Goal: Information Seeking & Learning: Learn about a topic

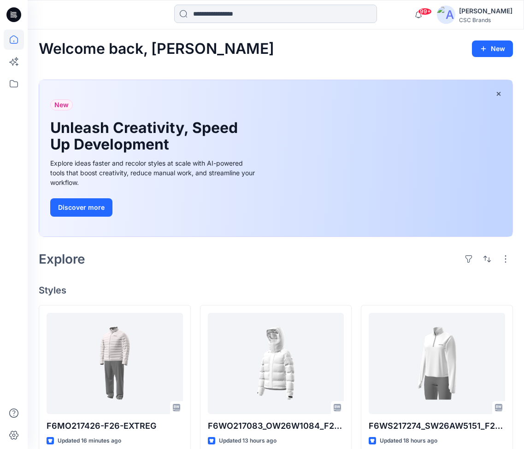
click at [271, 16] on input at bounding box center [275, 14] width 203 height 18
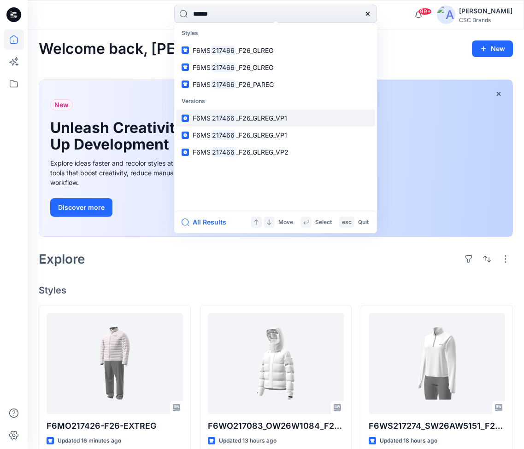
type input "******"
click at [261, 119] on span "_F26_GLREG_VP1" at bounding box center [261, 118] width 51 height 8
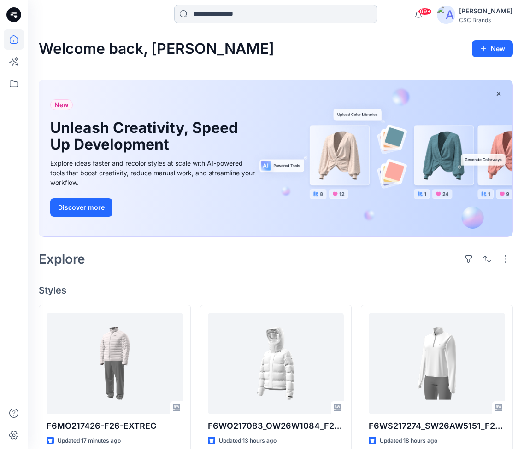
click at [261, 18] on input at bounding box center [275, 14] width 203 height 18
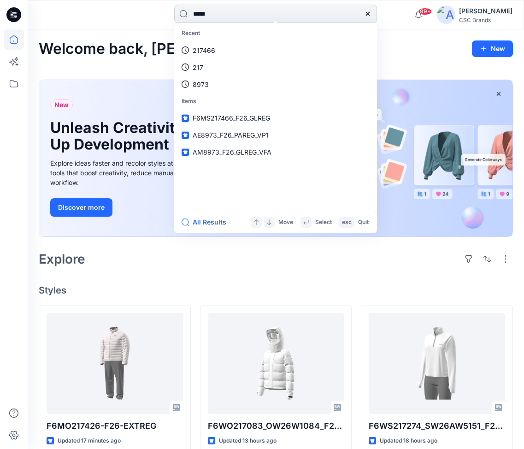
type input "******"
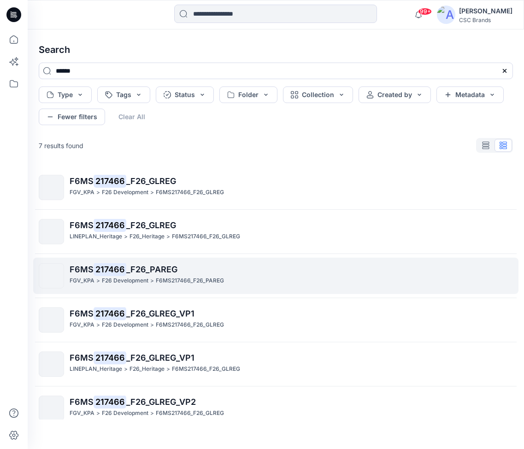
click at [170, 273] on span "_F26_PAREG" at bounding box center [151, 270] width 51 height 10
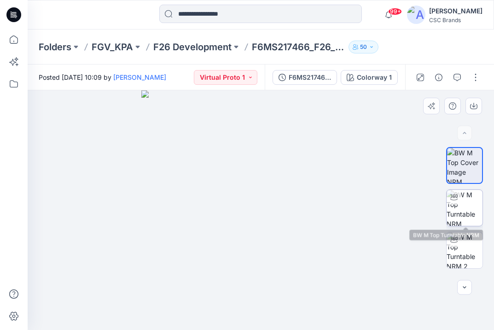
click at [450, 208] on img at bounding box center [465, 208] width 36 height 36
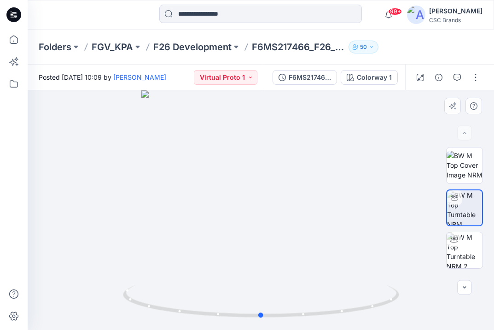
drag, startPoint x: 293, startPoint y: 227, endPoint x: 293, endPoint y: 198, distance: 29.0
click at [293, 198] on div at bounding box center [261, 209] width 466 height 239
drag, startPoint x: 280, startPoint y: 235, endPoint x: 250, endPoint y: 227, distance: 30.4
click at [250, 227] on div at bounding box center [261, 209] width 466 height 239
drag, startPoint x: 253, startPoint y: 252, endPoint x: 163, endPoint y: 236, distance: 91.2
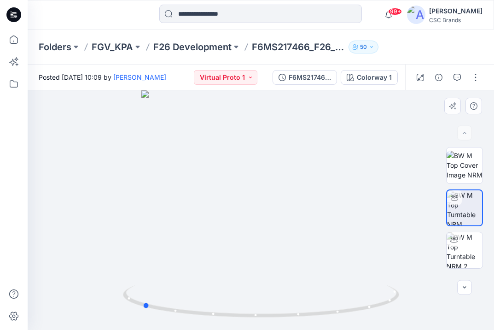
click at [163, 236] on div at bounding box center [261, 209] width 466 height 239
drag, startPoint x: 255, startPoint y: 257, endPoint x: 364, endPoint y: 245, distance: 109.7
click at [364, 245] on div at bounding box center [261, 209] width 466 height 239
click at [467, 288] on icon "button" at bounding box center [464, 287] width 7 height 7
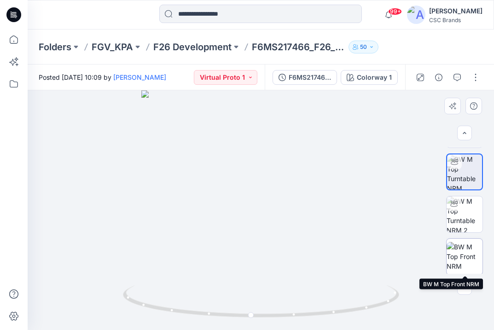
click at [477, 249] on img at bounding box center [465, 256] width 36 height 29
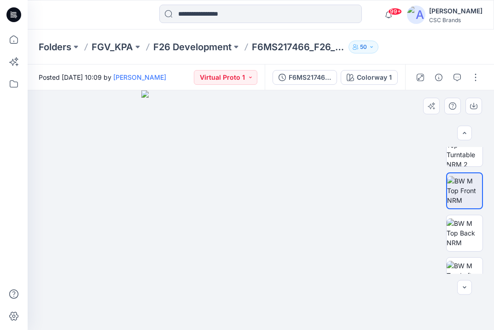
scroll to position [0, 0]
click at [469, 163] on img at bounding box center [465, 148] width 36 height 36
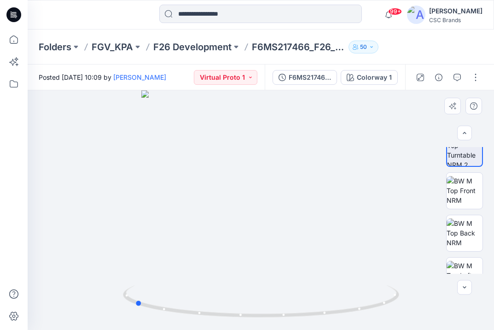
drag, startPoint x: 314, startPoint y: 227, endPoint x: 187, endPoint y: 214, distance: 127.3
click at [187, 214] on div at bounding box center [261, 209] width 466 height 239
drag, startPoint x: 218, startPoint y: 219, endPoint x: 165, endPoint y: 204, distance: 55.4
click at [165, 204] on div at bounding box center [261, 209] width 466 height 239
drag, startPoint x: 291, startPoint y: 236, endPoint x: 221, endPoint y: 223, distance: 72.1
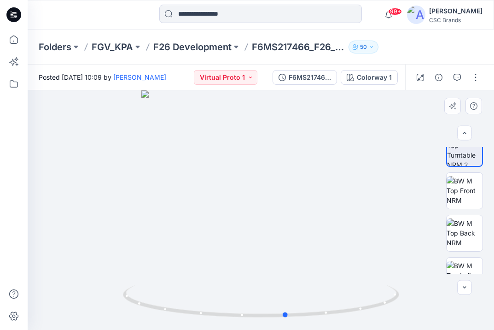
click at [221, 223] on div at bounding box center [261, 209] width 466 height 239
click at [244, 20] on input at bounding box center [260, 14] width 203 height 18
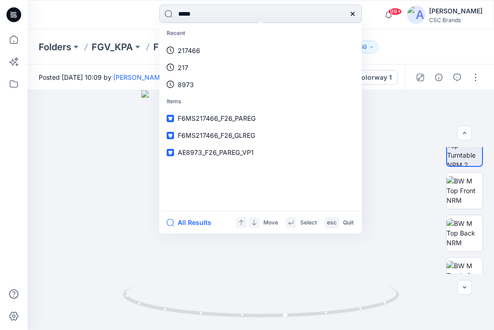
type input "******"
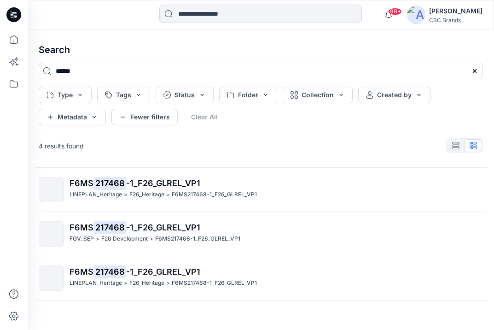
scroll to position [52, 0]
click at [182, 15] on input at bounding box center [260, 14] width 203 height 18
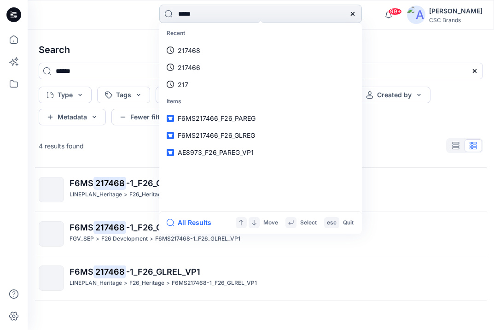
type input "******"
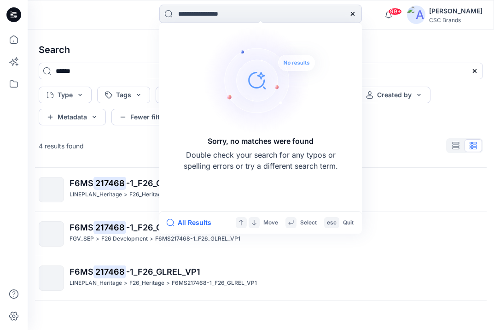
type input "******"
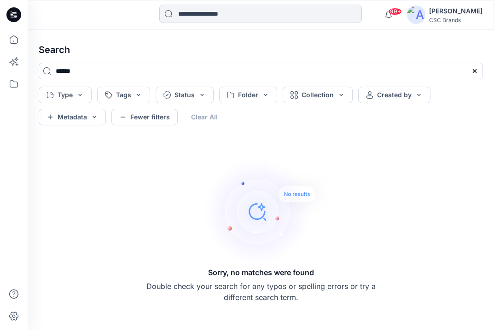
click at [233, 23] on input at bounding box center [260, 14] width 203 height 18
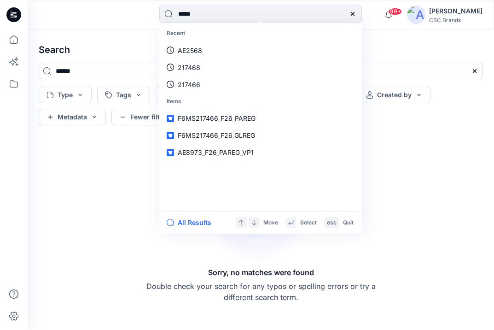
type input "******"
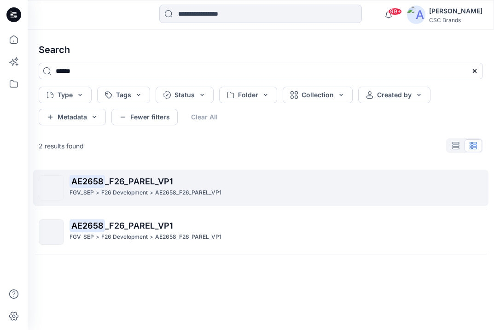
click at [156, 194] on p "AE2658_F26_PAREL_VP1" at bounding box center [188, 193] width 66 height 10
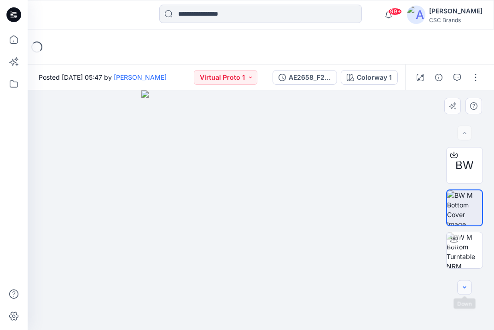
click at [463, 285] on icon "button" at bounding box center [464, 287] width 7 height 7
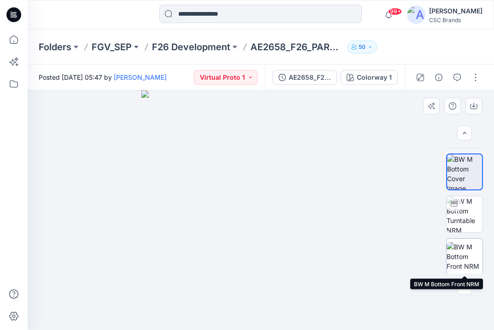
click at [477, 248] on img at bounding box center [465, 256] width 36 height 29
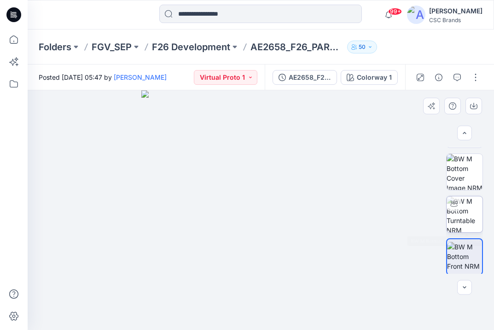
click at [474, 215] on img at bounding box center [465, 214] width 36 height 36
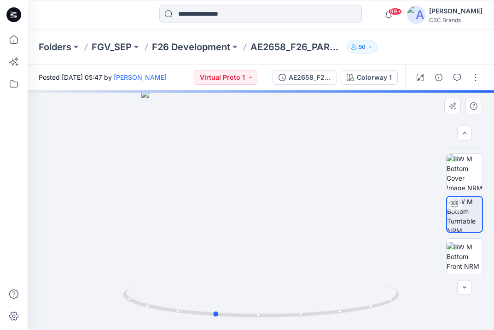
drag, startPoint x: 264, startPoint y: 216, endPoint x: 218, endPoint y: 209, distance: 47.0
click at [218, 209] on div at bounding box center [261, 209] width 466 height 239
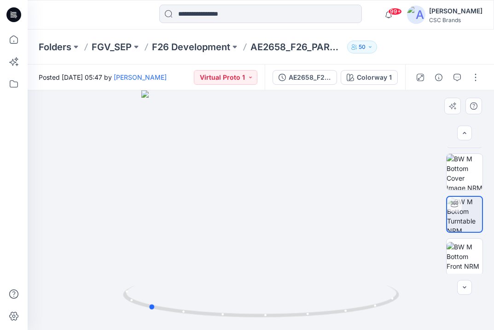
drag, startPoint x: 279, startPoint y: 222, endPoint x: 212, endPoint y: 213, distance: 67.5
click at [212, 213] on div at bounding box center [261, 209] width 466 height 239
click at [309, 9] on input at bounding box center [260, 14] width 203 height 18
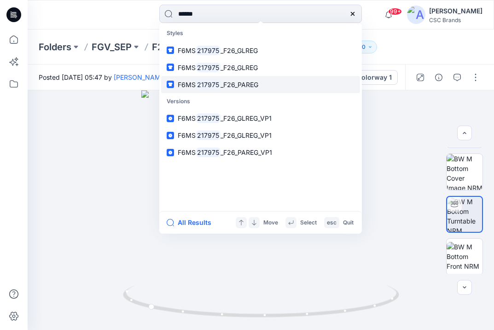
type input "******"
click at [249, 85] on span "_F26_PAREG" at bounding box center [240, 85] width 38 height 8
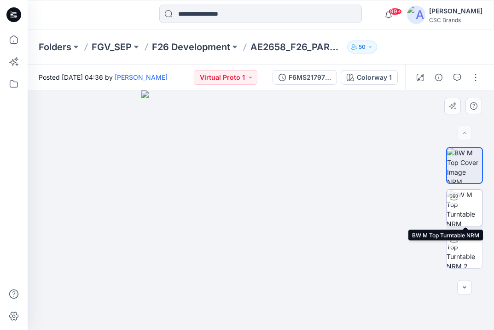
click at [454, 210] on img at bounding box center [465, 208] width 36 height 36
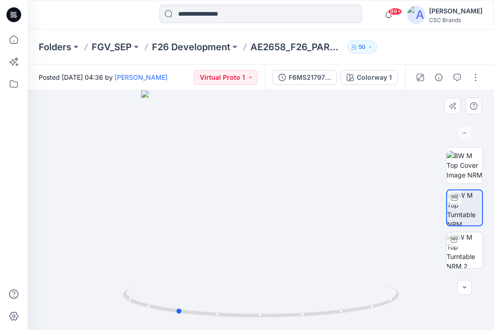
drag, startPoint x: 251, startPoint y: 272, endPoint x: 166, endPoint y: 262, distance: 85.3
click at [166, 262] on div at bounding box center [261, 209] width 466 height 239
drag, startPoint x: 226, startPoint y: 273, endPoint x: 316, endPoint y: 246, distance: 93.5
click at [316, 246] on div at bounding box center [261, 209] width 466 height 239
click at [475, 251] on img at bounding box center [465, 250] width 36 height 36
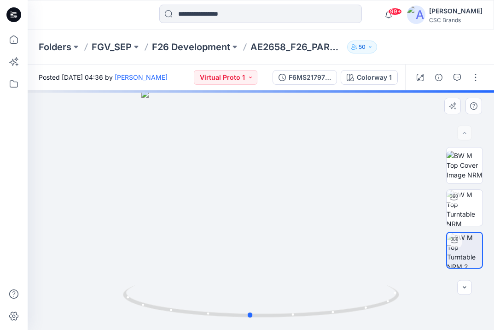
drag, startPoint x: 276, startPoint y: 252, endPoint x: 265, endPoint y: 252, distance: 11.1
click at [265, 252] on div at bounding box center [261, 209] width 466 height 239
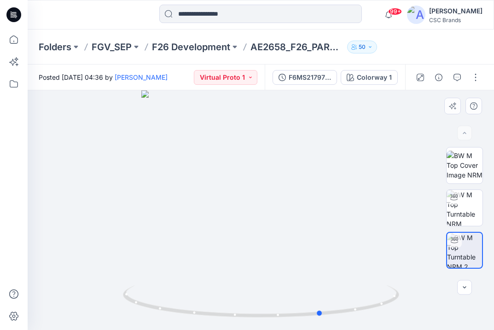
drag, startPoint x: 265, startPoint y: 252, endPoint x: 337, endPoint y: 248, distance: 72.0
click at [337, 248] on div at bounding box center [261, 209] width 466 height 239
drag, startPoint x: 291, startPoint y: 250, endPoint x: 335, endPoint y: 244, distance: 44.7
click at [335, 244] on div at bounding box center [261, 209] width 466 height 239
drag, startPoint x: 278, startPoint y: 256, endPoint x: 201, endPoint y: 241, distance: 78.7
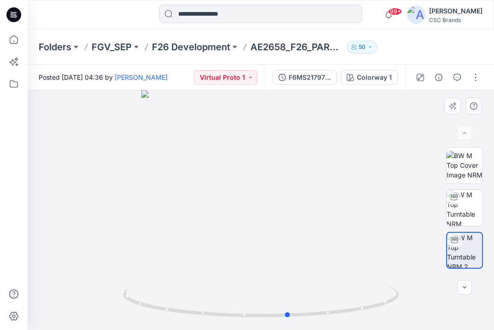
click at [201, 241] on div at bounding box center [261, 209] width 466 height 239
